Goal: Task Accomplishment & Management: Use online tool/utility

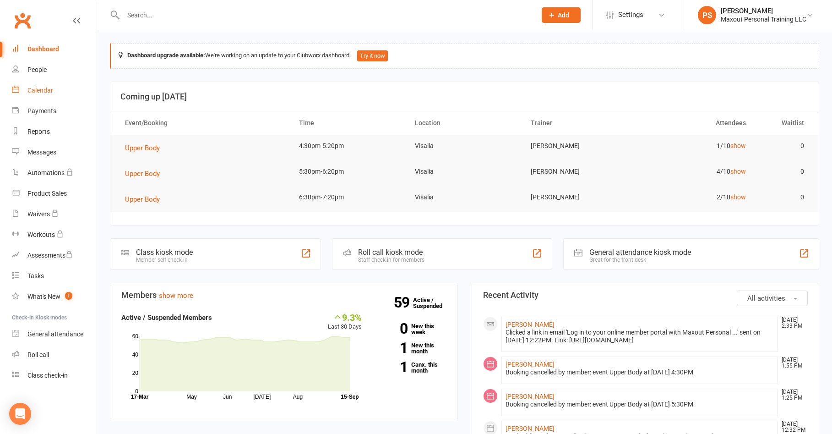
click at [44, 90] on div "Calendar" at bounding box center [40, 90] width 26 height 7
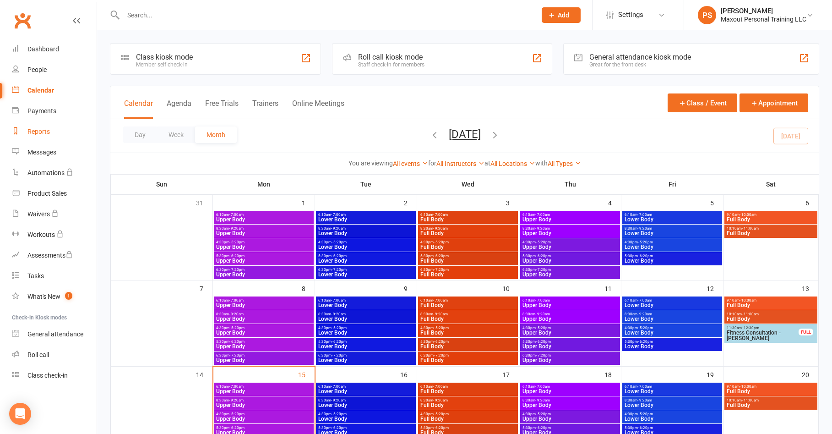
click at [42, 131] on div "Reports" at bounding box center [38, 131] width 22 height 7
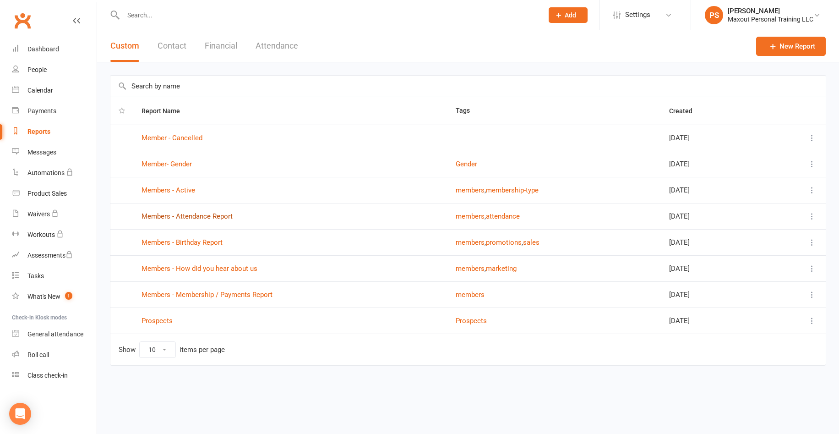
click at [199, 216] on link "Members - Attendance Report" at bounding box center [187, 216] width 91 height 8
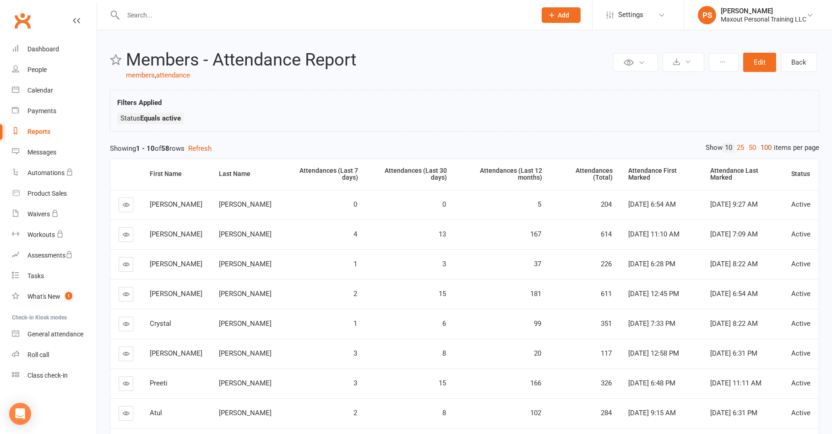
click at [765, 149] on link "100" at bounding box center [766, 148] width 16 height 10
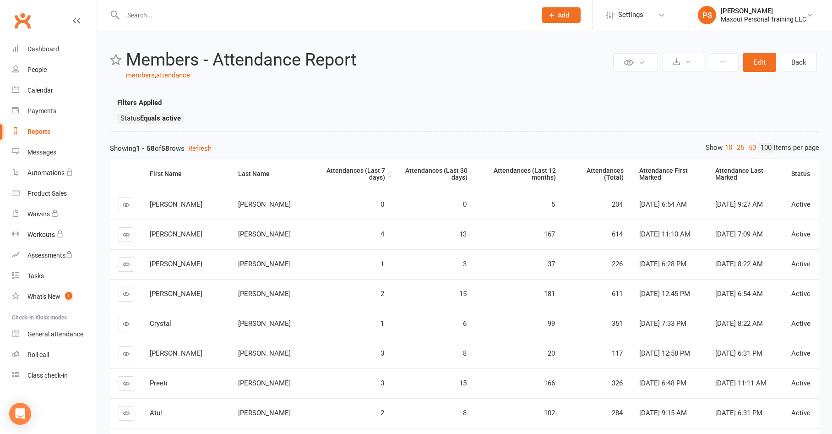
click at [321, 169] on div "Attendances (Last 7 days)" at bounding box center [353, 174] width 65 height 14
